Goal: Transaction & Acquisition: Purchase product/service

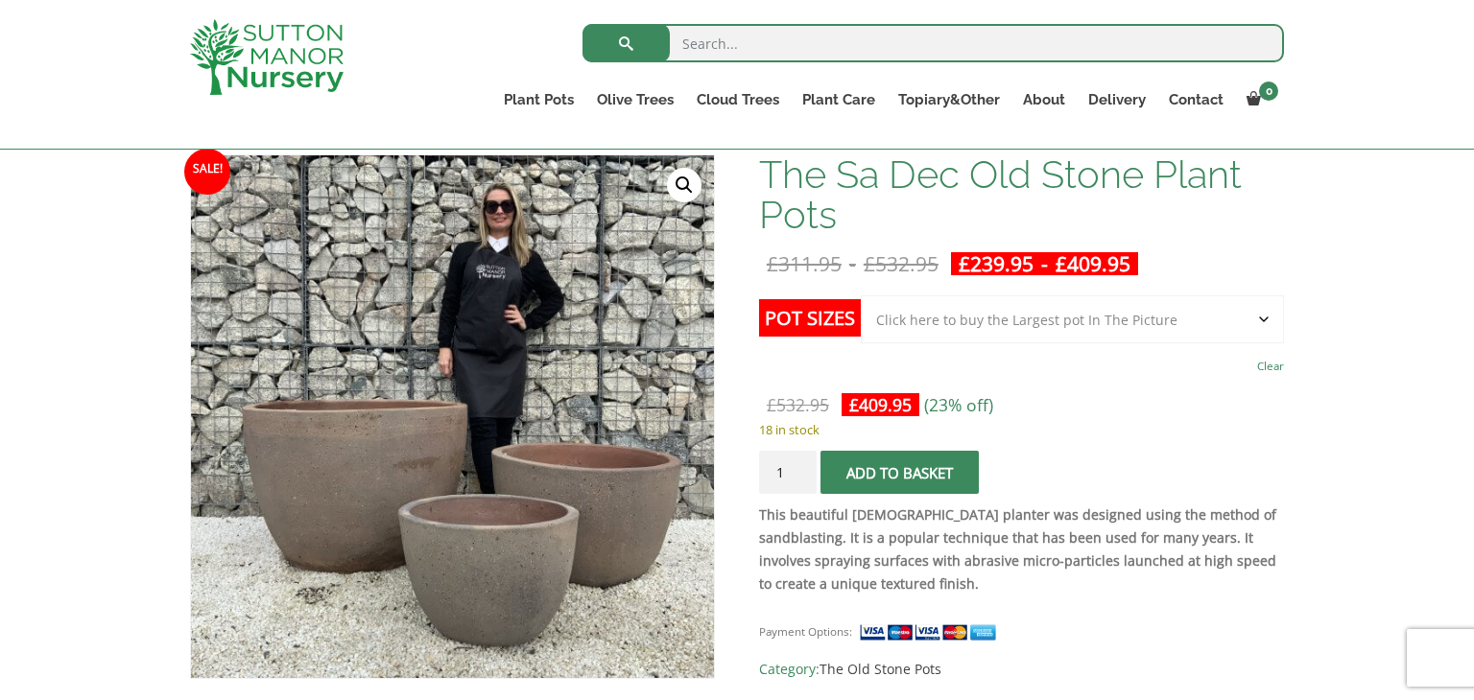
scroll to position [307, 0]
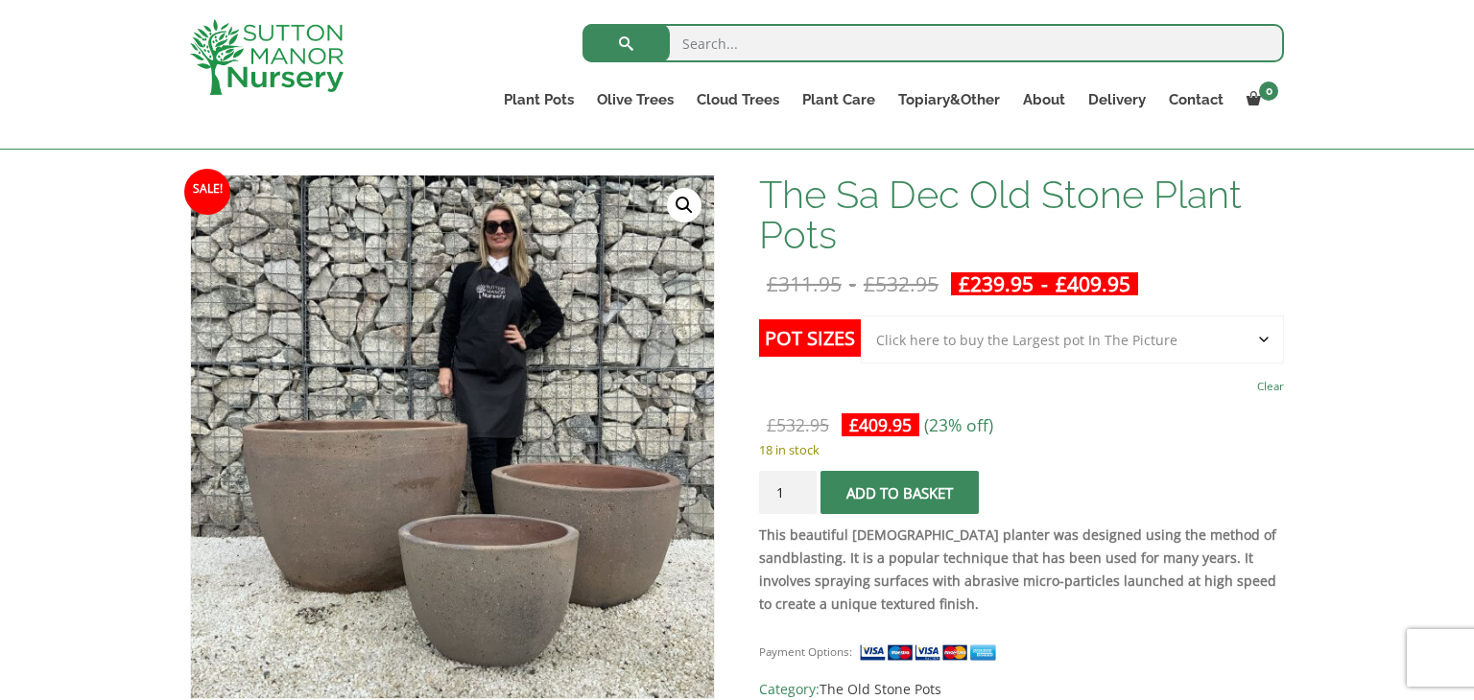
scroll to position [230, 0]
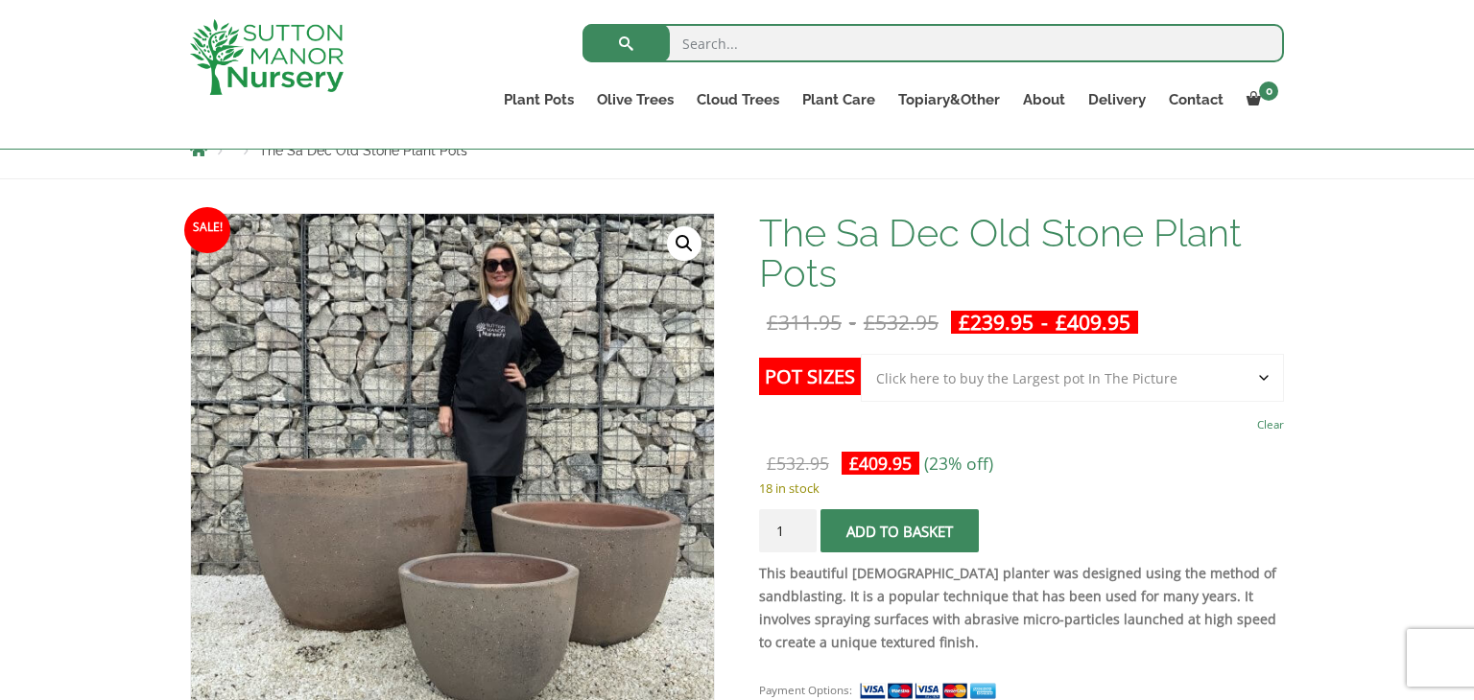
click at [1262, 377] on select "Choose an option Click here to buy the 3rd to Largest Pot In The Picture Click …" at bounding box center [1072, 378] width 423 height 48
click at [861, 354] on select "Choose an option Click here to buy the 3rd to Largest Pot In The Picture Click …" at bounding box center [1072, 378] width 423 height 48
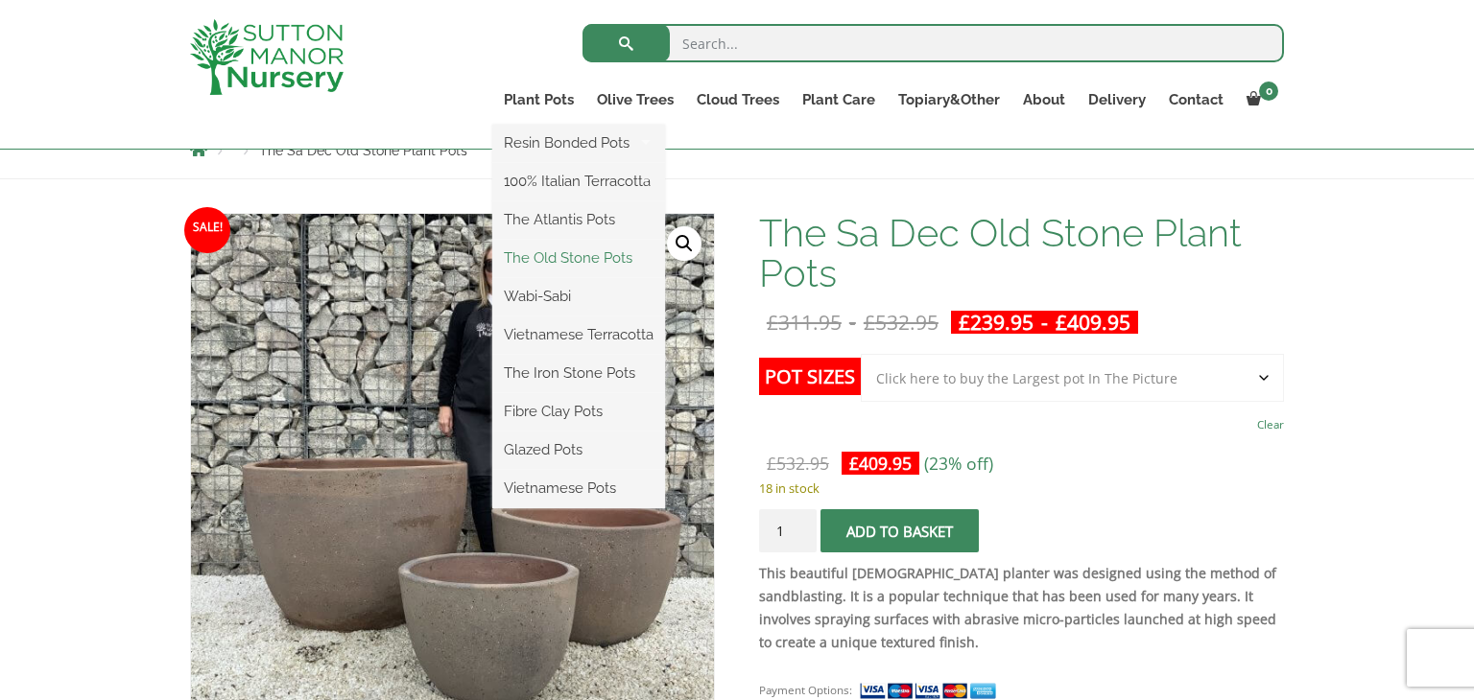
click at [580, 252] on link "The Old Stone Pots" at bounding box center [578, 258] width 173 height 29
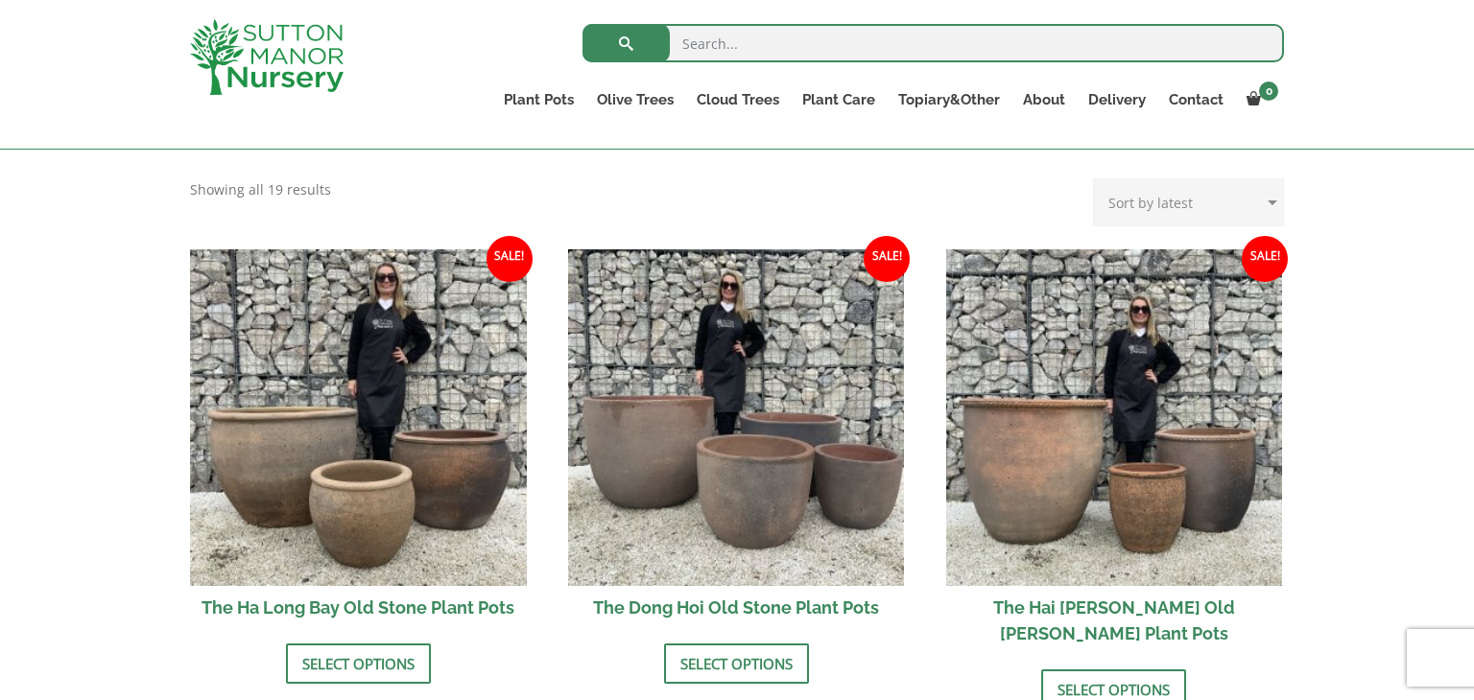
scroll to position [576, 0]
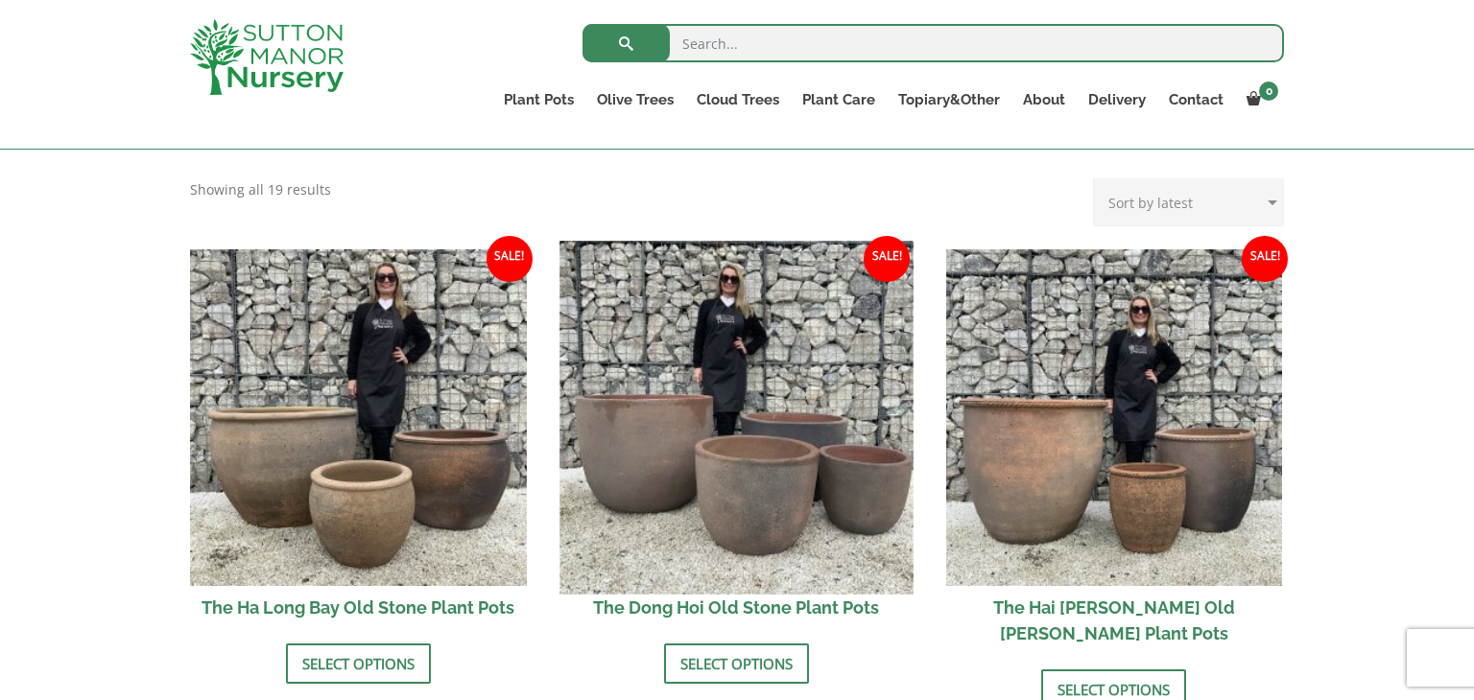
click at [756, 548] on img at bounding box center [735, 417] width 353 height 353
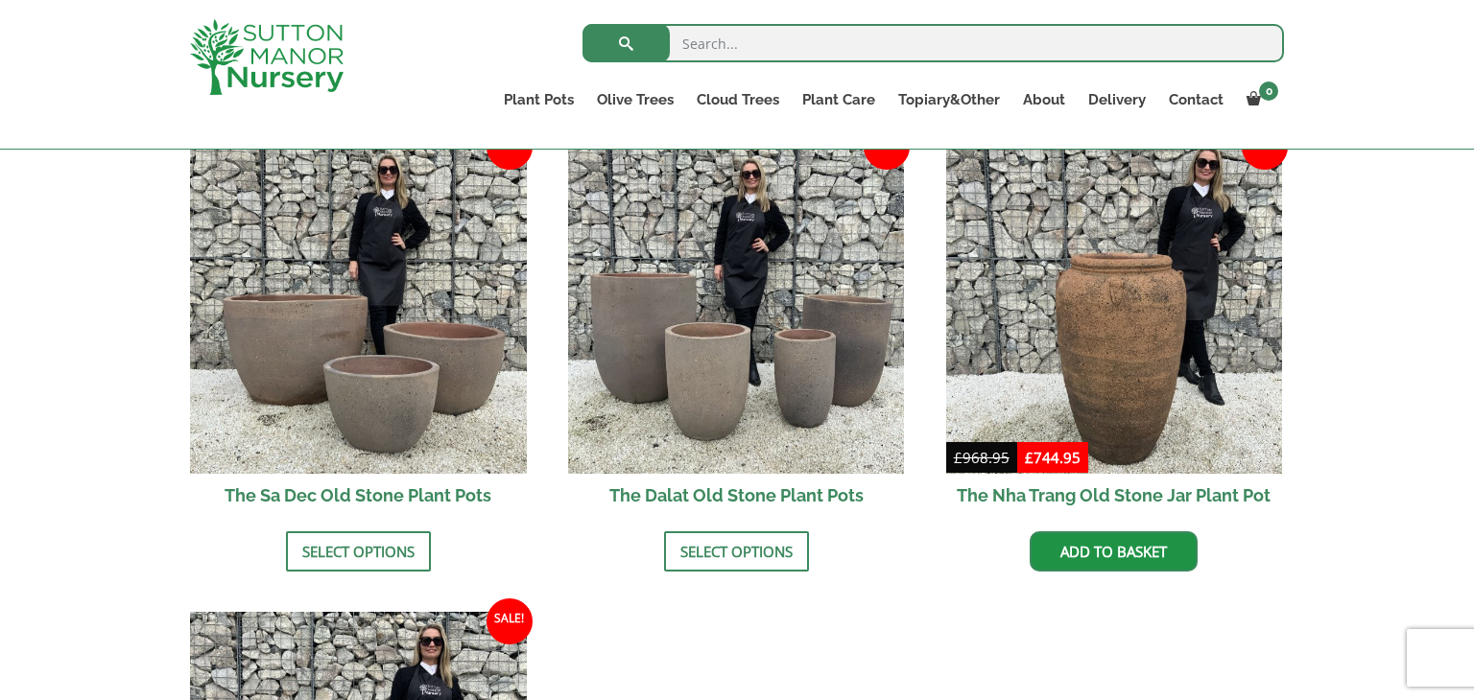
scroll to position [1190, 0]
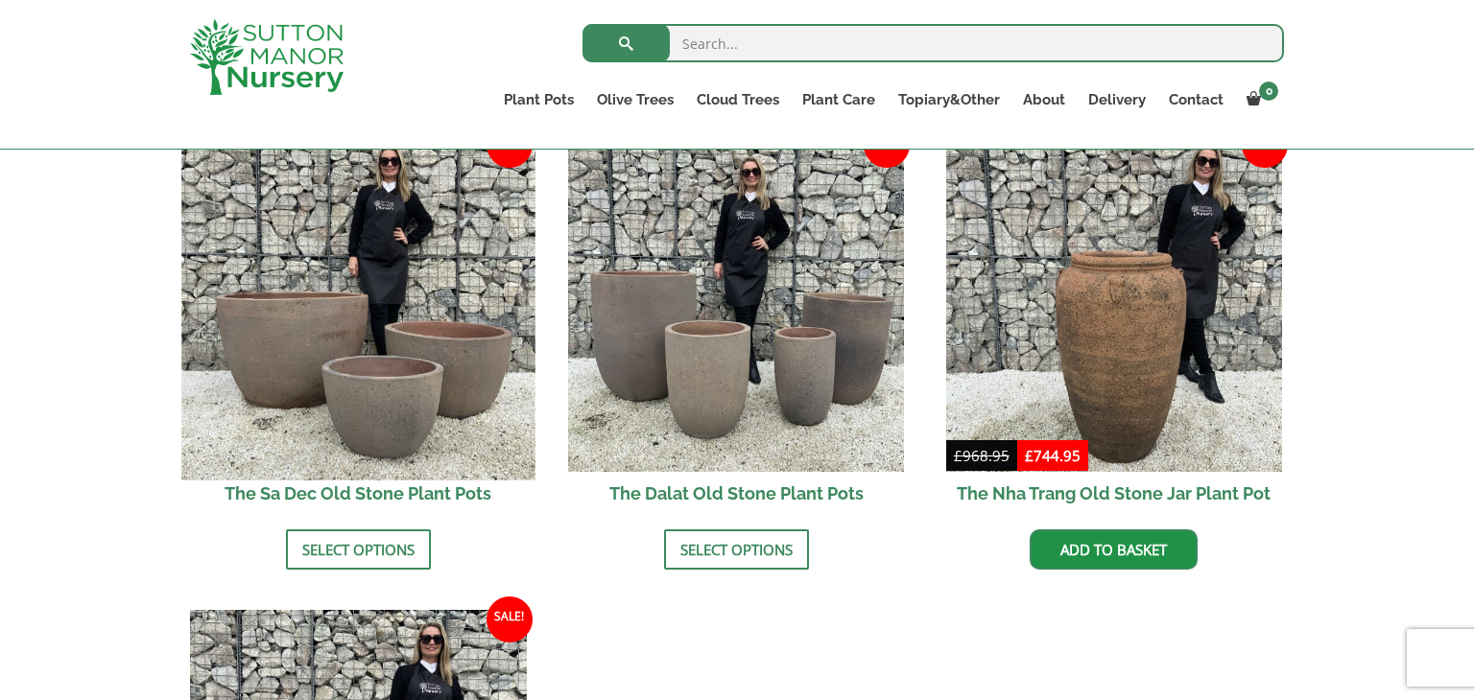
click at [293, 328] on img at bounding box center [357, 304] width 353 height 353
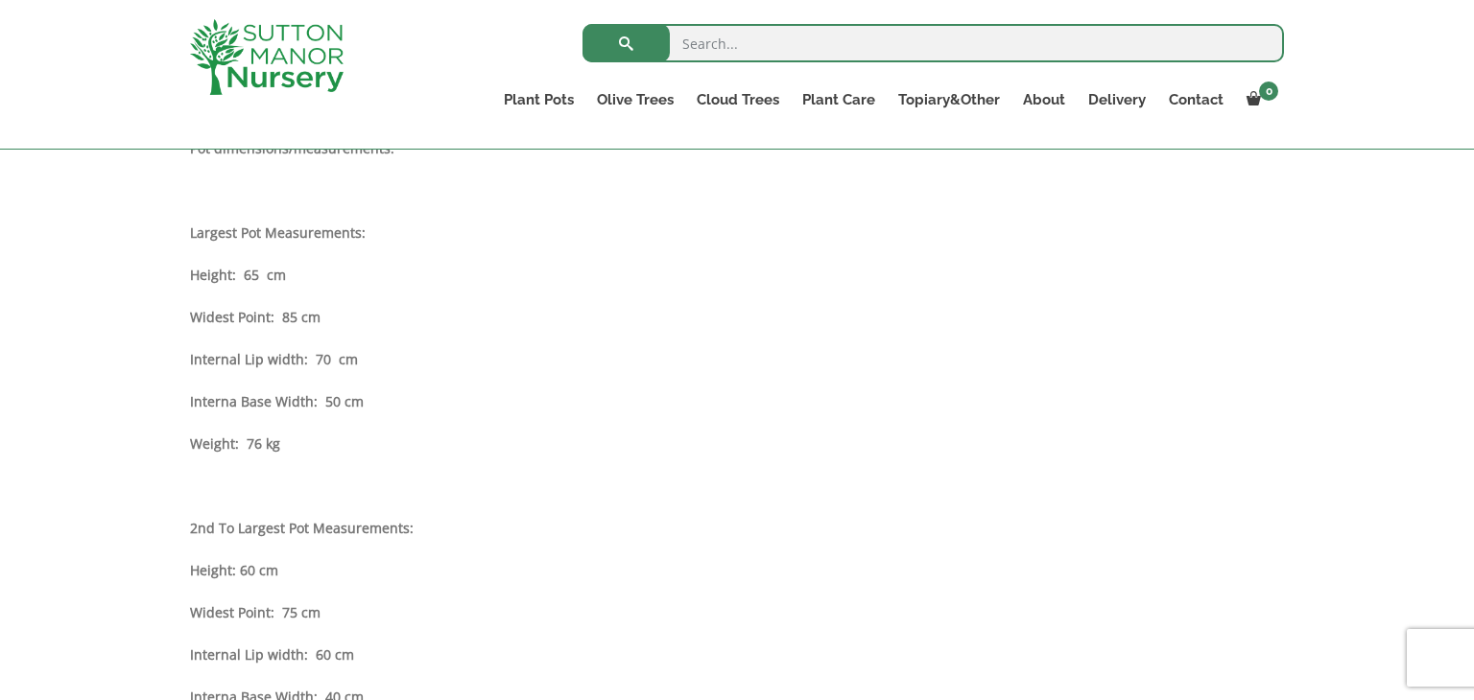
scroll to position [1113, 0]
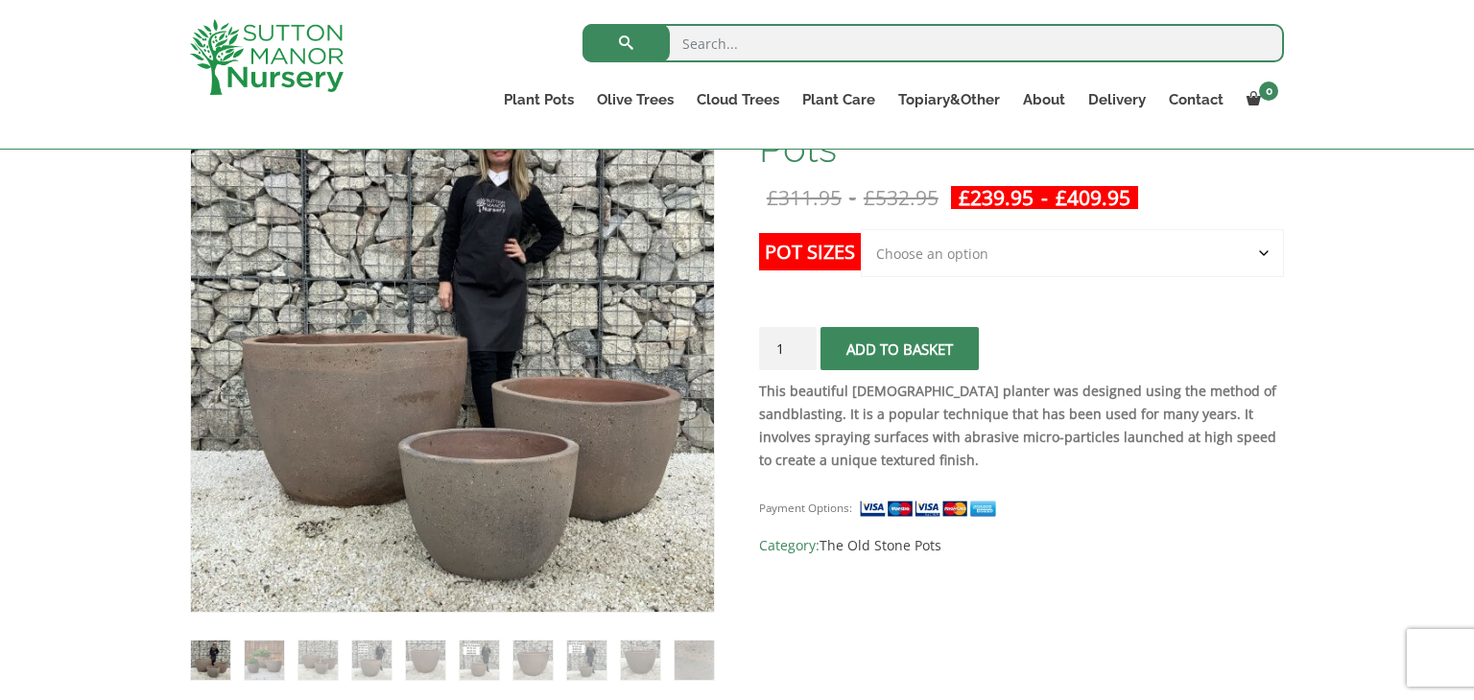
scroll to position [384, 0]
